Goal: Task Accomplishment & Management: Manage account settings

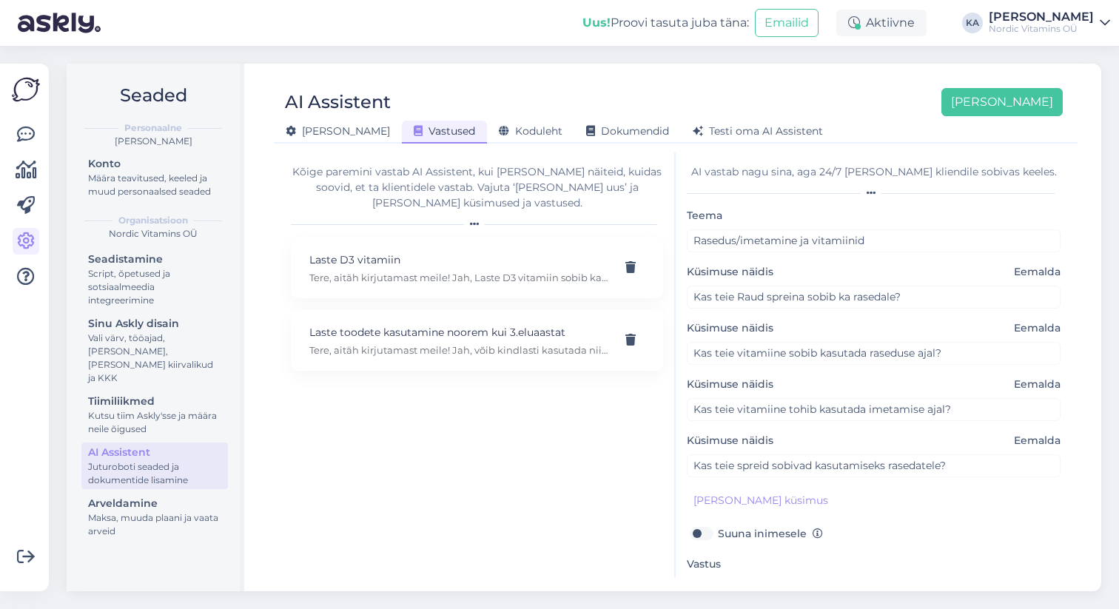
scroll to position [121, 0]
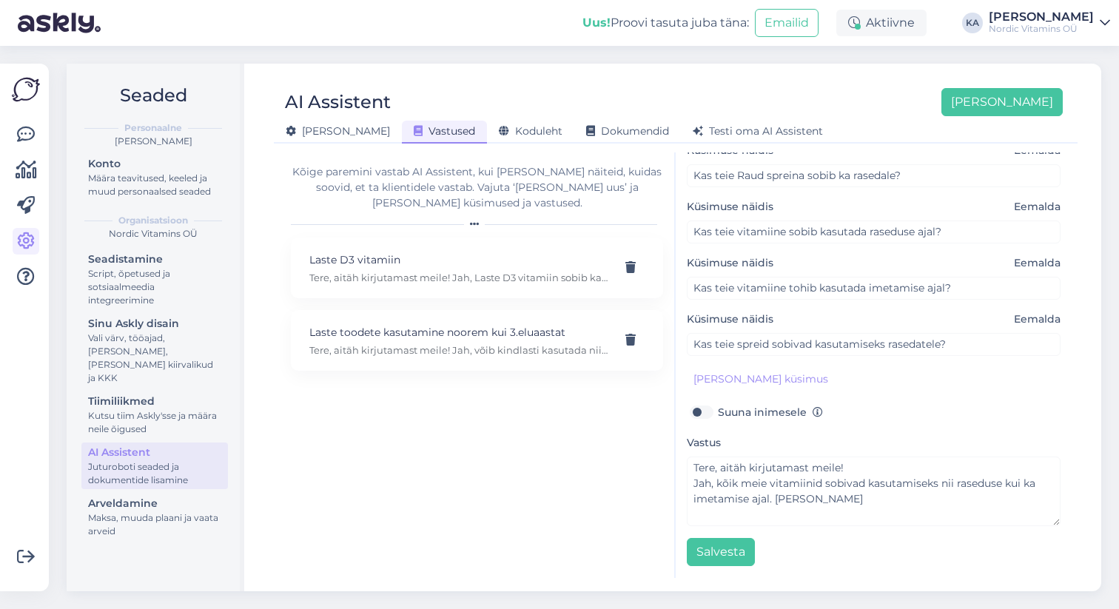
drag, startPoint x: 846, startPoint y: 504, endPoint x: 775, endPoint y: 498, distance: 71.3
click at [775, 498] on textarea "Tere, aitäh kirjutamast meile! Jah, kõik meie vitamiinid sobivad kasutamiseks n…" at bounding box center [874, 491] width 374 height 70
type textarea "Tere, aitäh kirjutamast meile! Jah, kõik meie vitamiinid sobivad kasutamiseks n…"
click at [712, 559] on button "Salvesta" at bounding box center [721, 552] width 68 height 28
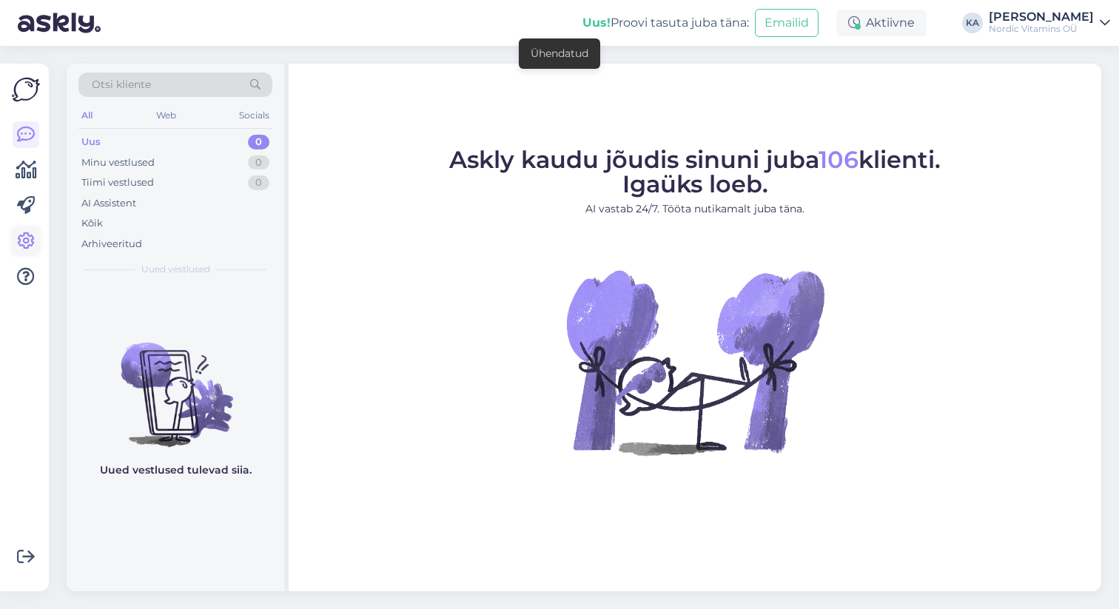
click at [21, 238] on icon at bounding box center [26, 241] width 18 height 18
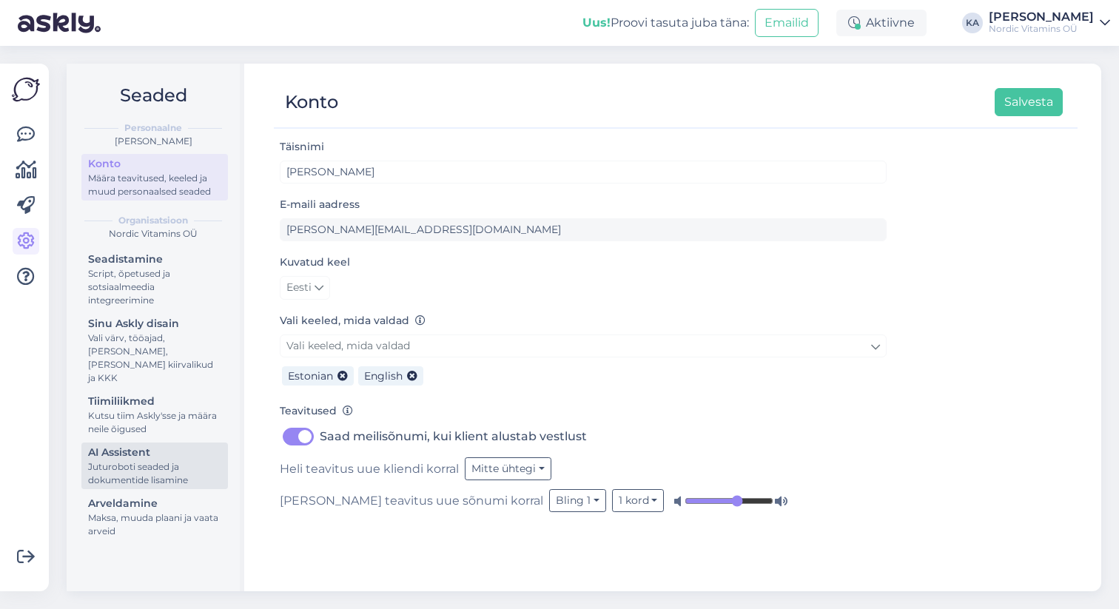
click at [163, 460] on div "Juturoboti seaded ja dokumentide lisamine" at bounding box center [154, 473] width 133 height 27
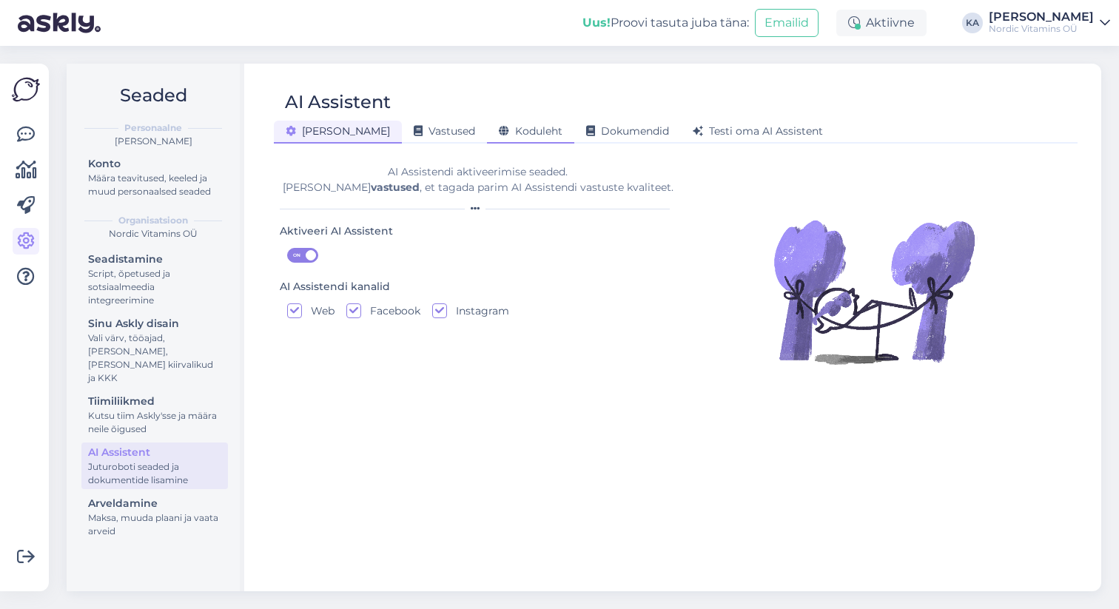
click at [499, 128] on span "Koduleht" at bounding box center [531, 130] width 64 height 13
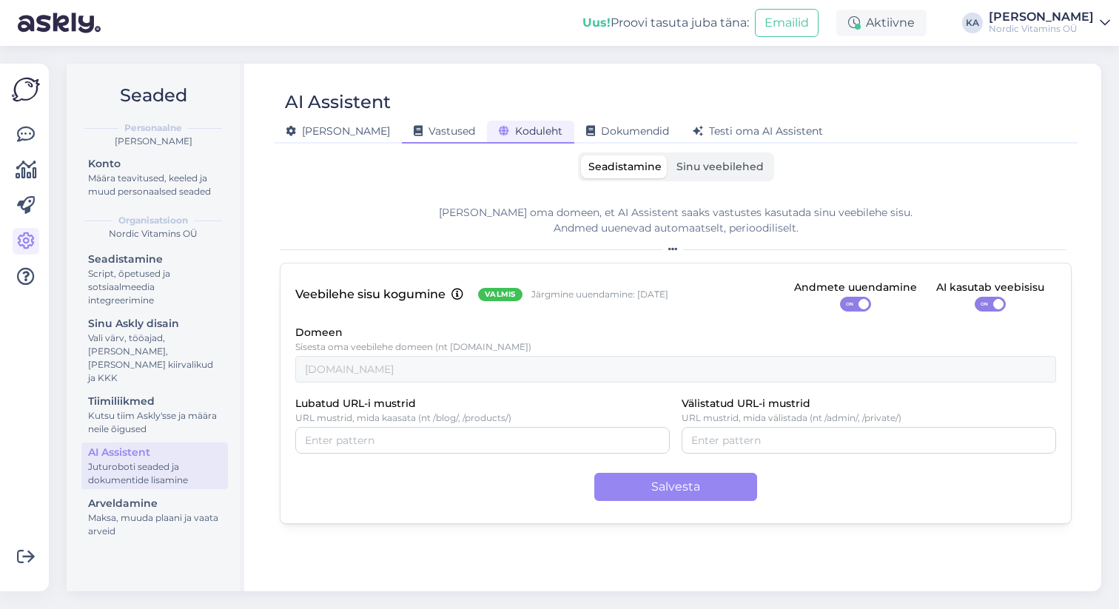
click at [414, 132] on span "Vastused" at bounding box center [444, 130] width 61 height 13
